Goal: Task Accomplishment & Management: Manage account settings

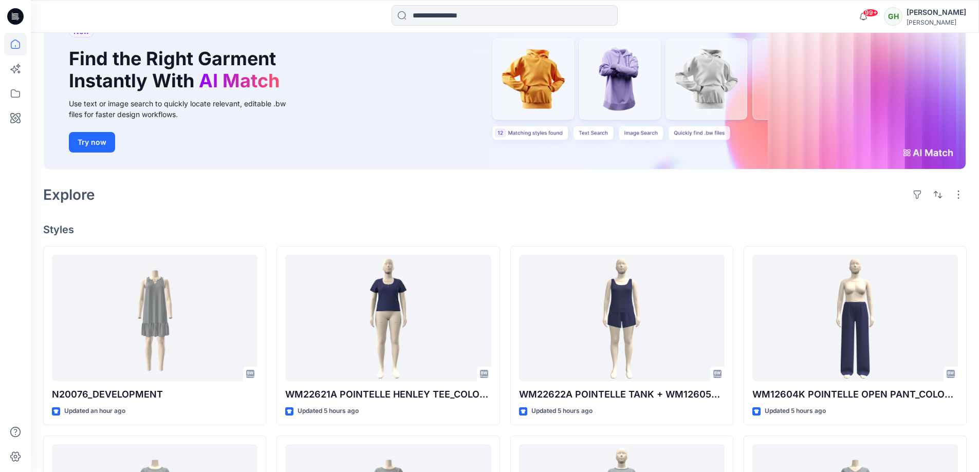
scroll to position [103, 0]
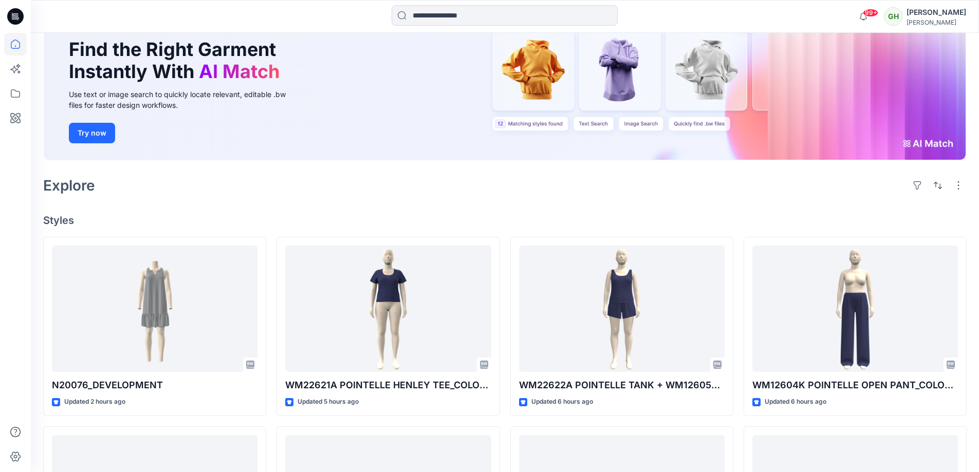
scroll to position [206, 0]
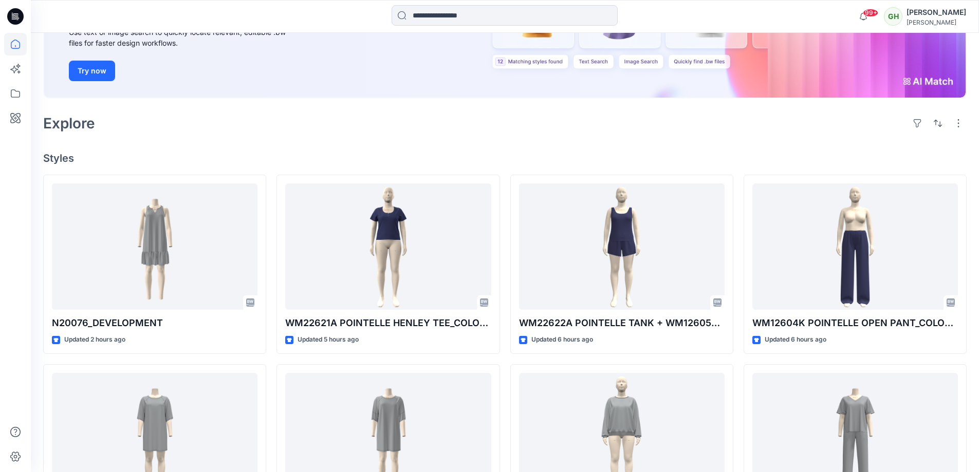
scroll to position [154, 0]
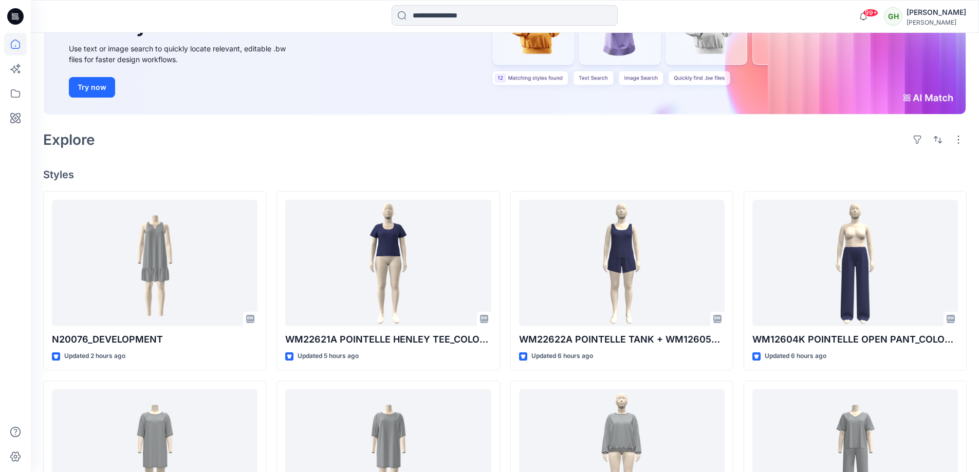
scroll to position [154, 0]
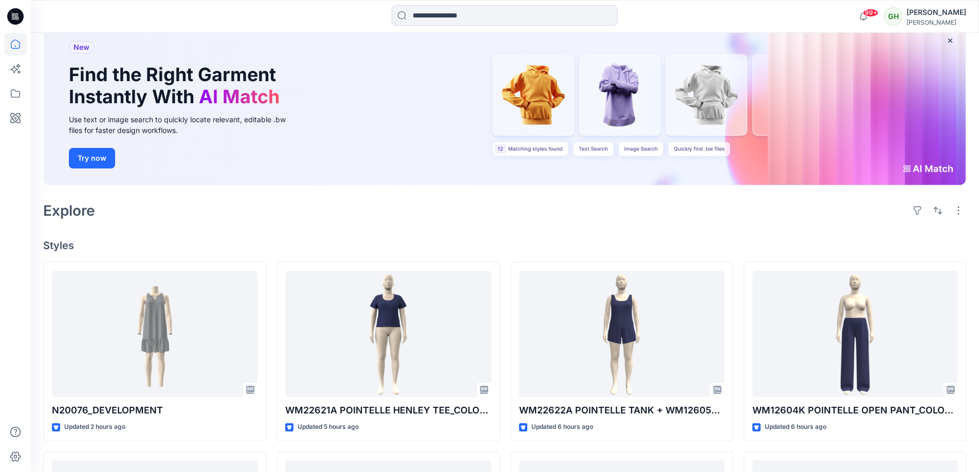
scroll to position [103, 0]
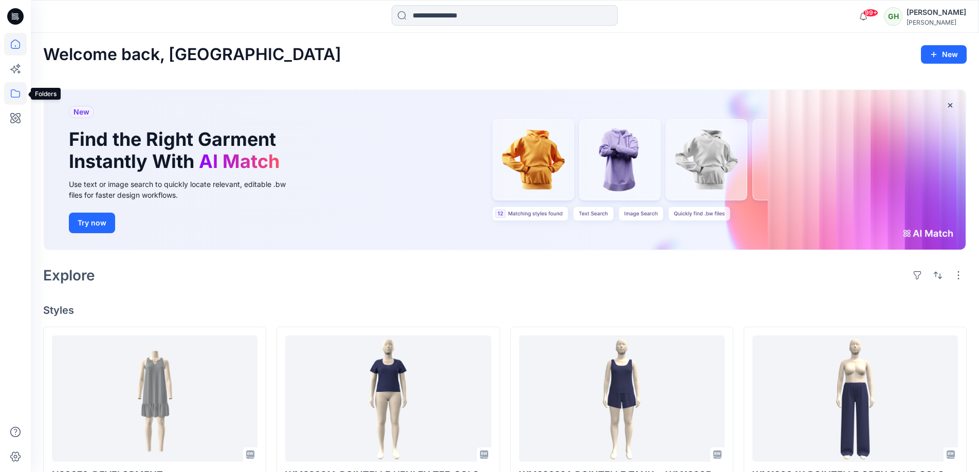
click at [15, 99] on icon at bounding box center [15, 93] width 23 height 23
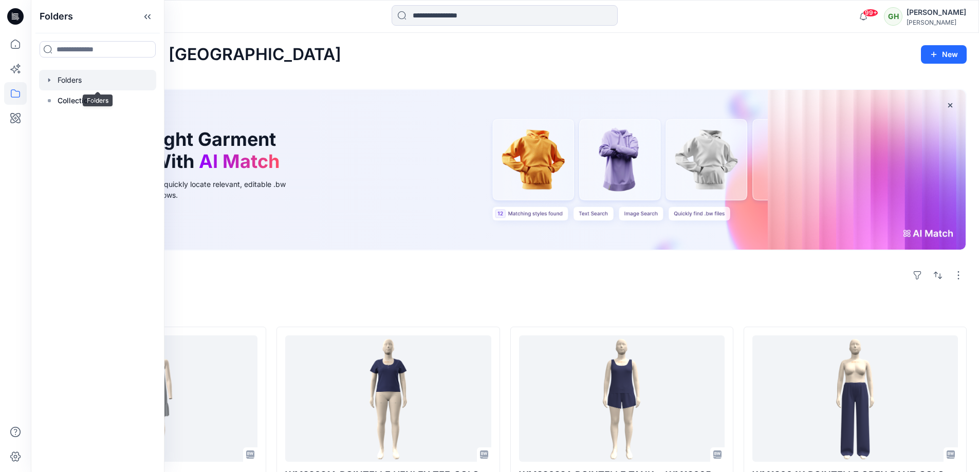
click at [100, 81] on div at bounding box center [97, 80] width 117 height 21
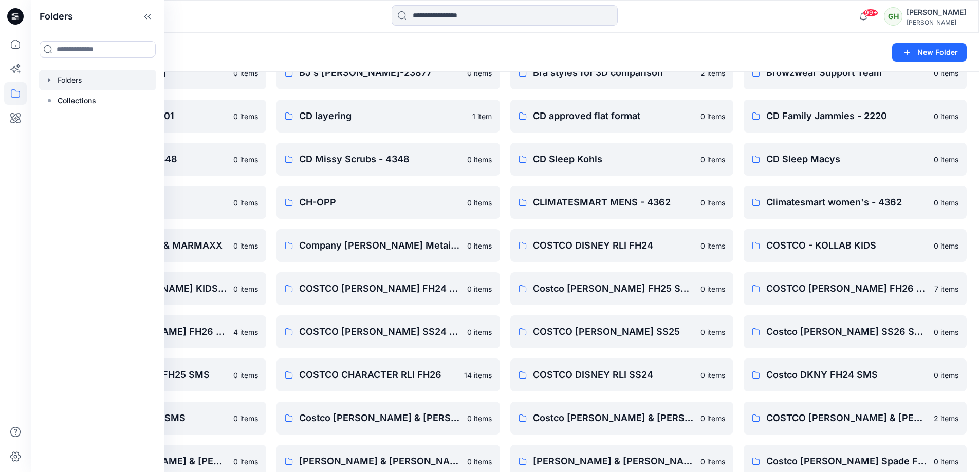
scroll to position [154, 0]
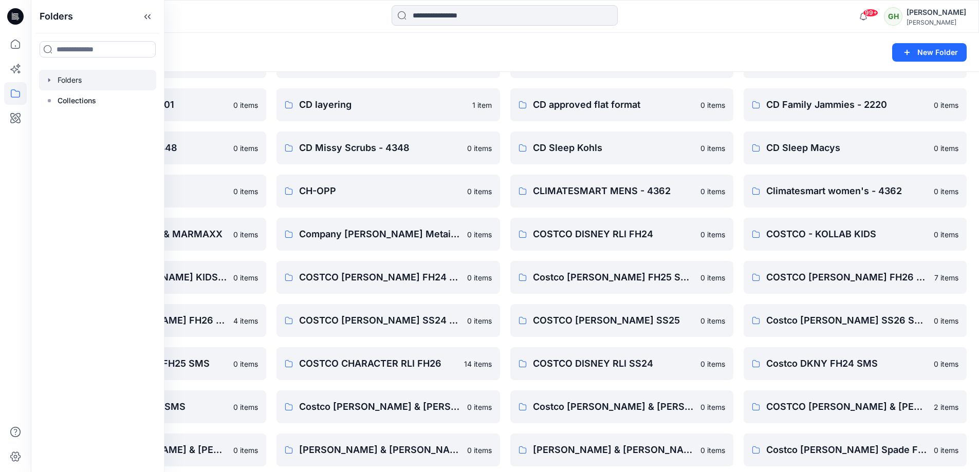
click at [652, 57] on div "Folders" at bounding box center [464, 52] width 843 height 14
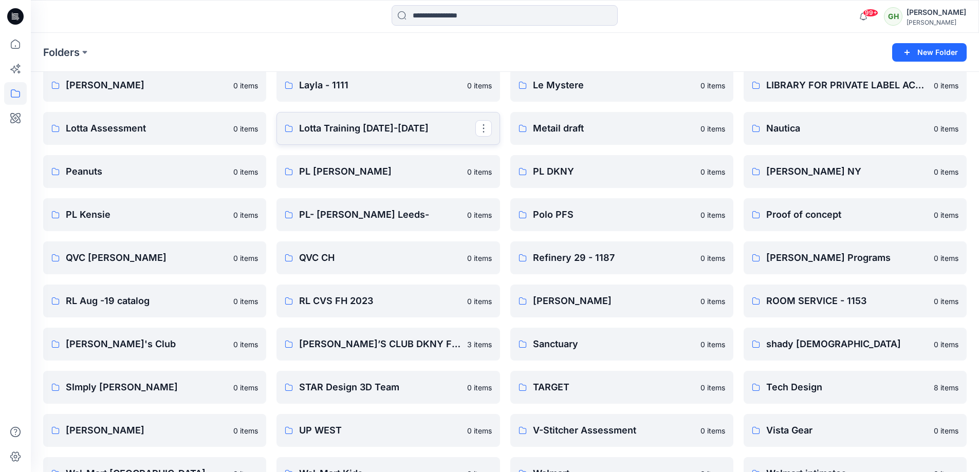
scroll to position [1233, 0]
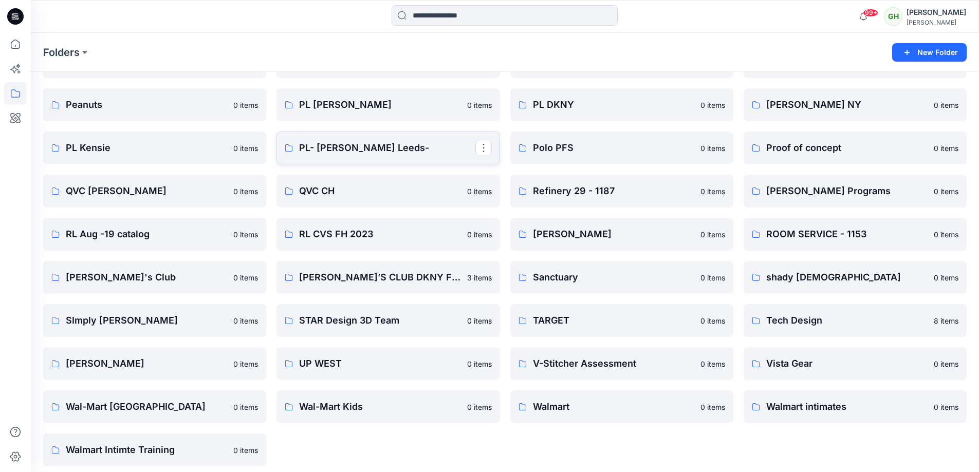
click at [366, 145] on p "PL- Richards Leeds-" at bounding box center [387, 148] width 176 height 14
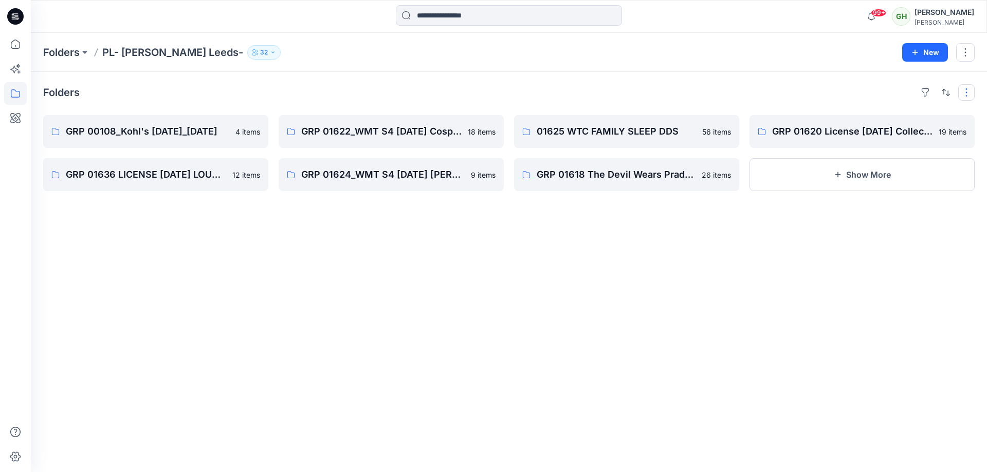
click at [967, 99] on button "button" at bounding box center [966, 92] width 16 height 16
click at [912, 72] on div "Folders Layout Grid Large Grid Folder View Compact Card Card View Card Info Tag…" at bounding box center [509, 272] width 956 height 400
click at [928, 51] on button "New" at bounding box center [925, 52] width 46 height 19
click at [889, 100] on p "New Folder" at bounding box center [895, 98] width 38 height 11
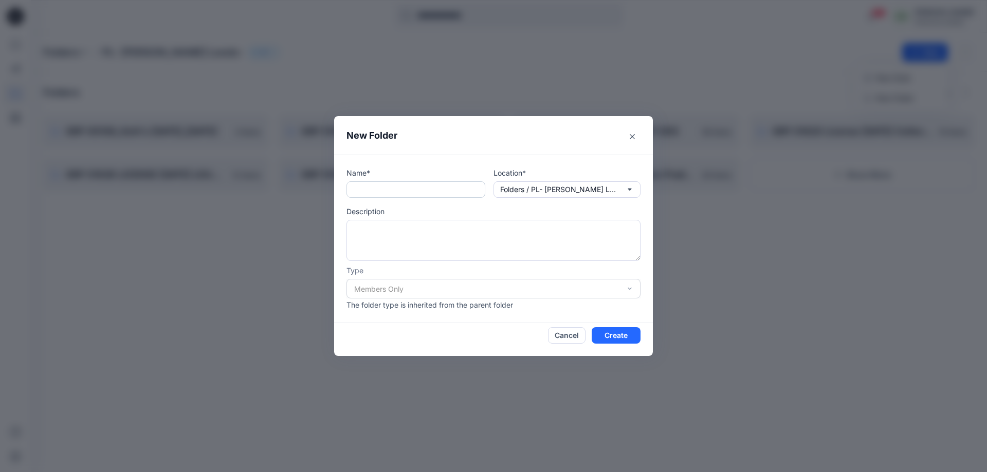
click at [414, 194] on input "text" at bounding box center [415, 189] width 139 height 16
click at [434, 193] on input "text" at bounding box center [415, 189] width 139 height 16
paste input "**********"
type input "**********"
click at [615, 333] on button "Create" at bounding box center [616, 335] width 49 height 16
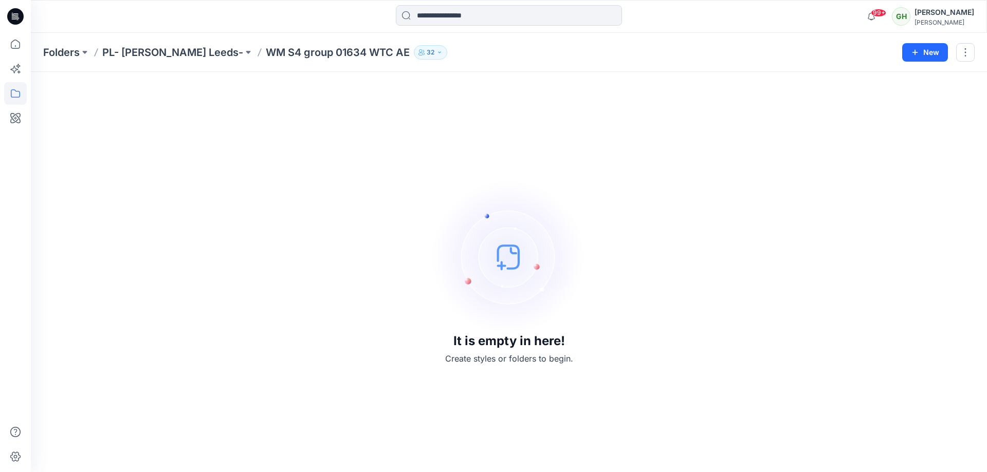
click at [505, 126] on div "It is empty in here! Create styles or folders to begin." at bounding box center [508, 272] width 931 height 376
click at [14, 24] on icon at bounding box center [15, 16] width 16 height 16
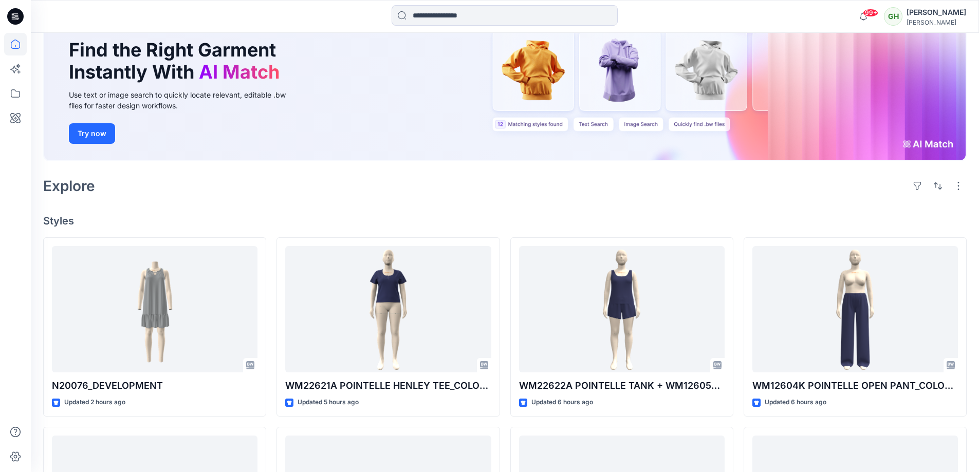
scroll to position [154, 0]
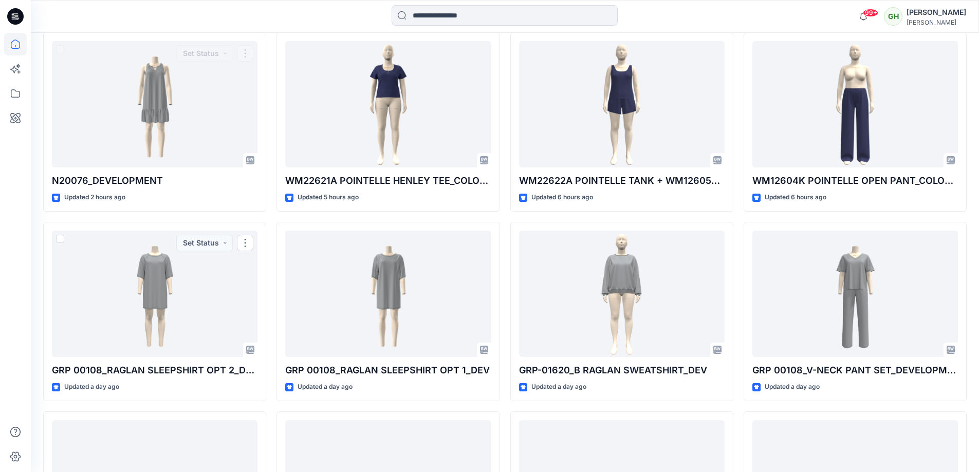
scroll to position [103, 0]
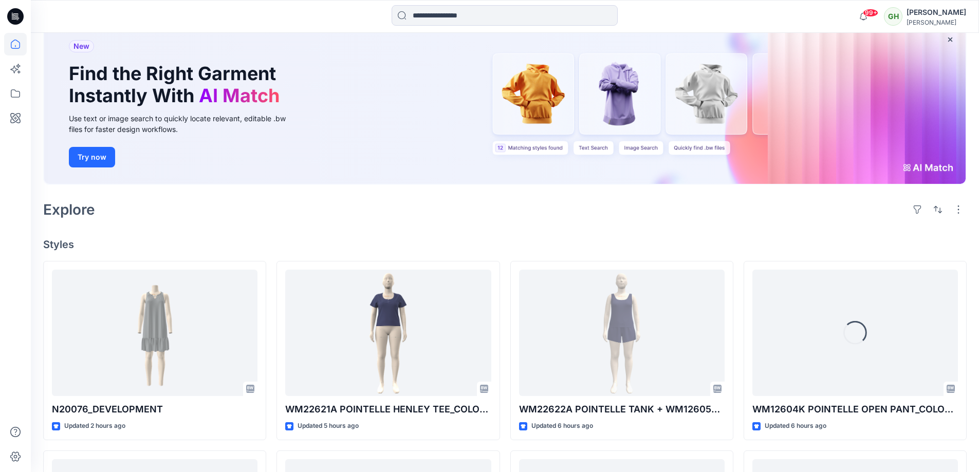
scroll to position [154, 0]
